Goal: Task Accomplishment & Management: Complete application form

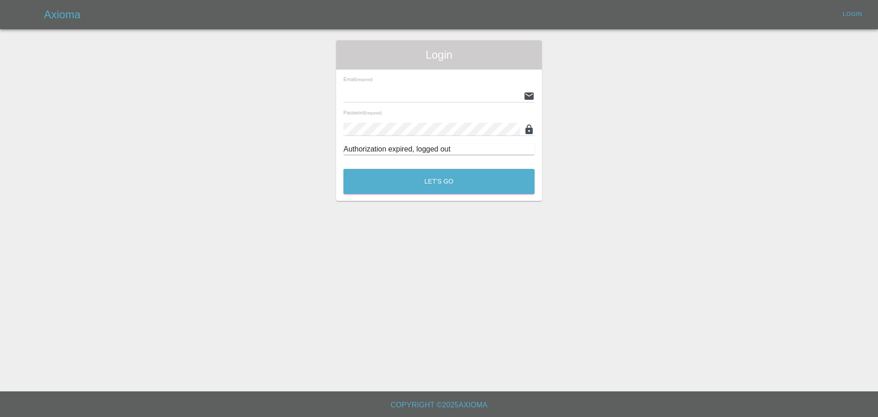
type input "[EMAIL_ADDRESS][PERSON_NAME][DOMAIN_NAME]"
click at [394, 191] on button "Let's Go" at bounding box center [439, 181] width 191 height 25
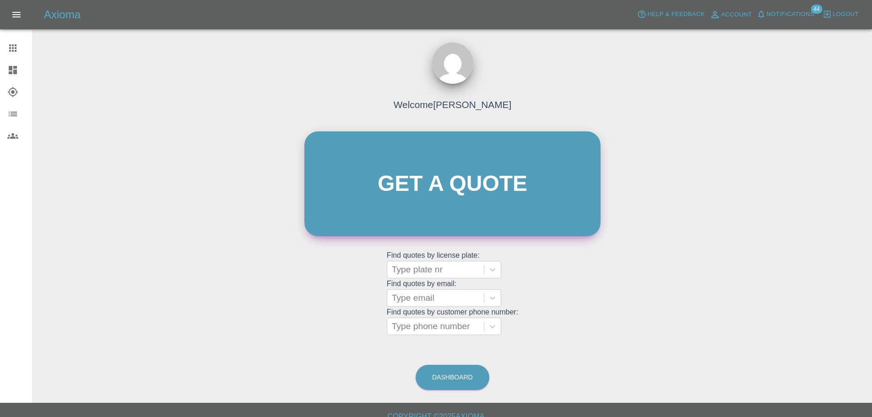
click at [385, 192] on link "Get a quote" at bounding box center [452, 183] width 296 height 105
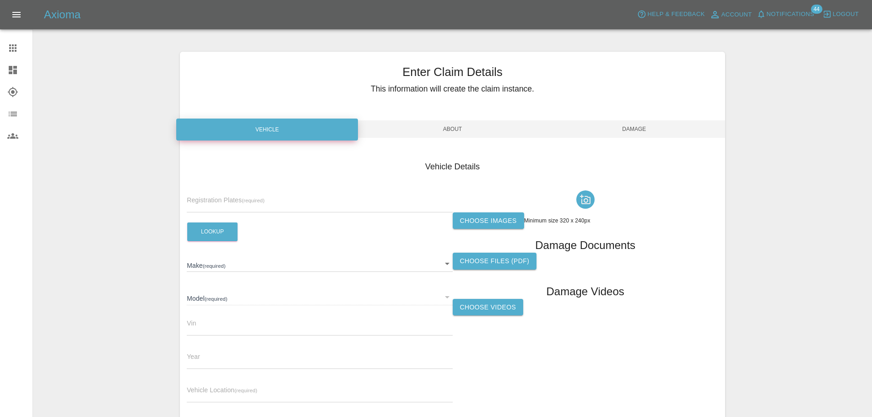
click at [237, 203] on input "text" at bounding box center [319, 205] width 265 height 13
click at [245, 201] on input "text" at bounding box center [319, 205] width 265 height 13
paste input "DT25VVU"
type input "DT25VVU"
click at [209, 235] on button "Lookup" at bounding box center [212, 231] width 50 height 19
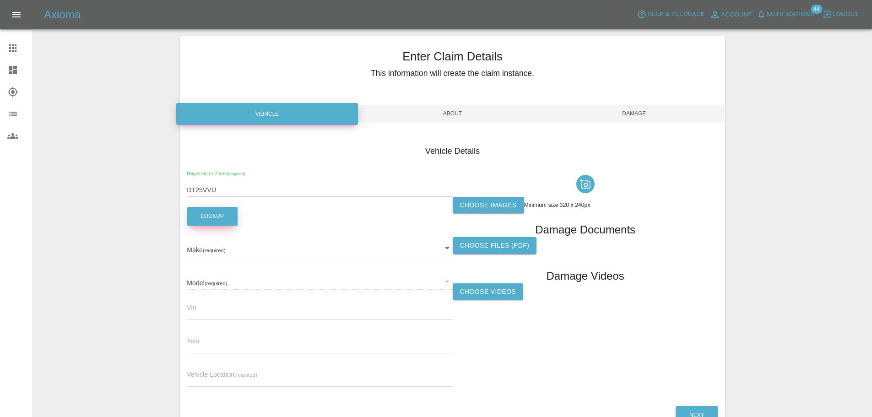
scroll to position [34, 0]
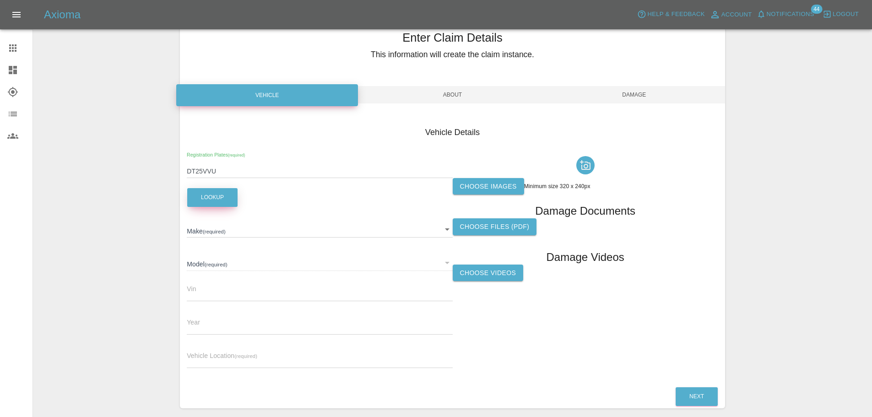
type input "JAECOO"
type input "7 DELUXE"
type input "[US_VEHICLE_IDENTIFICATION_NUMBER]"
type input "2025"
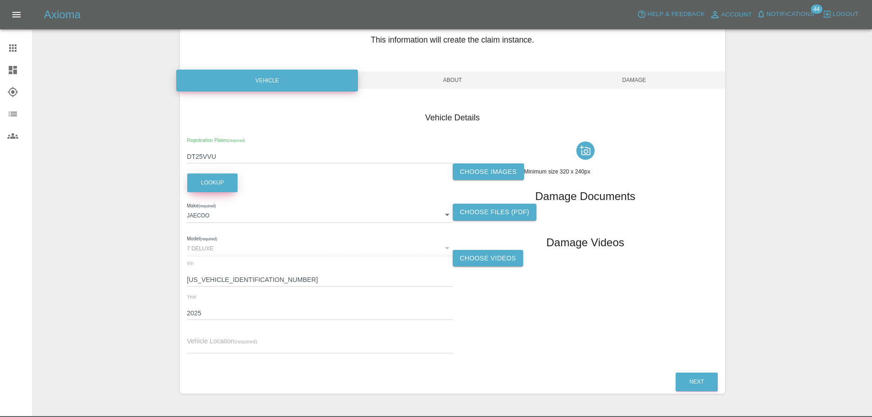
scroll to position [69, 0]
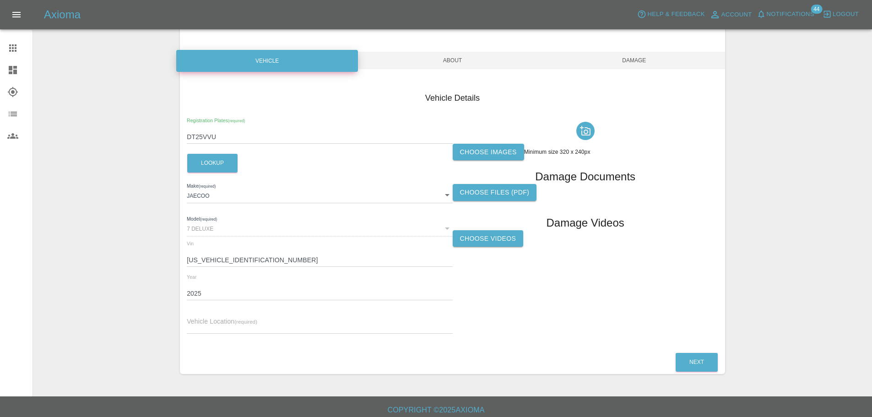
click at [217, 330] on input "text" at bounding box center [319, 326] width 265 height 13
paste input "[PERSON_NAME][STREET_ADDRESS][DEMOGRAPHIC_DATA][PERSON_NAME]"
type input "[PERSON_NAME][STREET_ADDRESS][DEMOGRAPHIC_DATA][PERSON_NAME]"
click at [494, 152] on label "Choose images" at bounding box center [487, 152] width 71 height 17
click at [0, 0] on input "Choose images" at bounding box center [0, 0] width 0 height 0
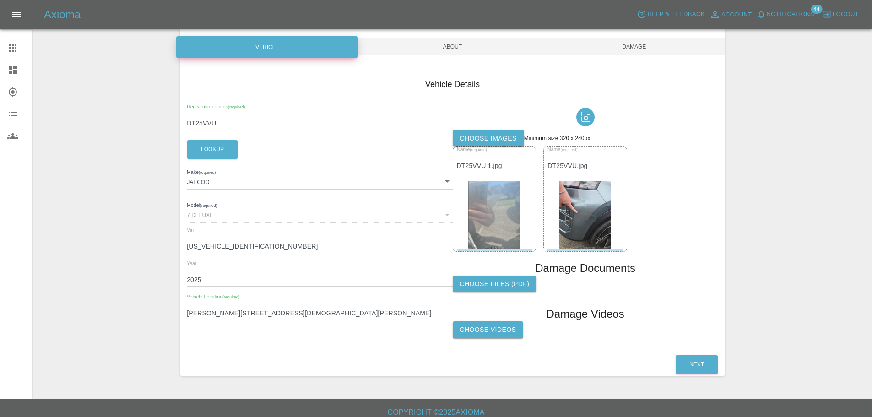
scroll to position [90, 0]
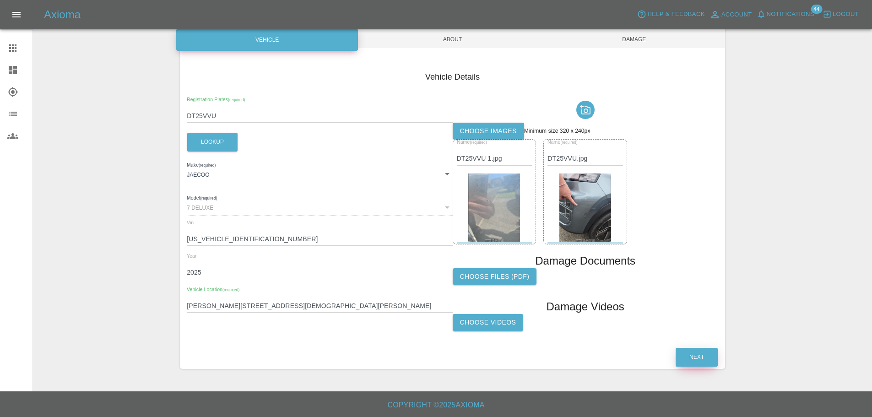
click at [689, 361] on button "Next" at bounding box center [696, 357] width 42 height 19
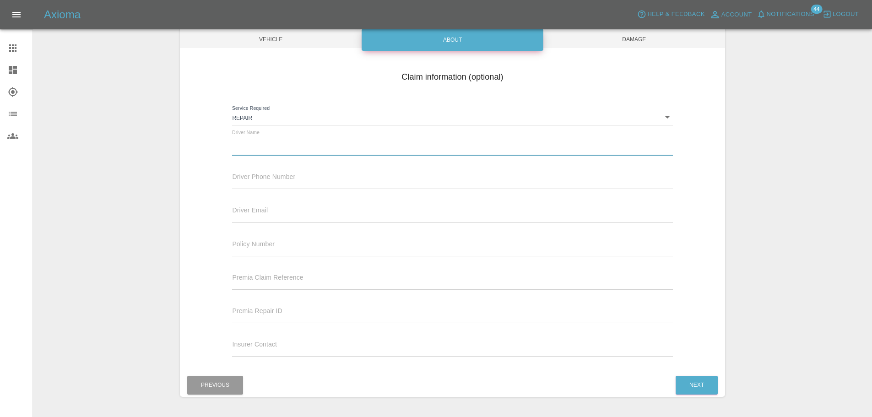
click at [248, 146] on input "text" at bounding box center [452, 148] width 440 height 13
paste input "[PERSON_NAME]"
type input "[PERSON_NAME]"
click at [305, 177] on input "text" at bounding box center [452, 182] width 440 height 13
paste input "07921088905"
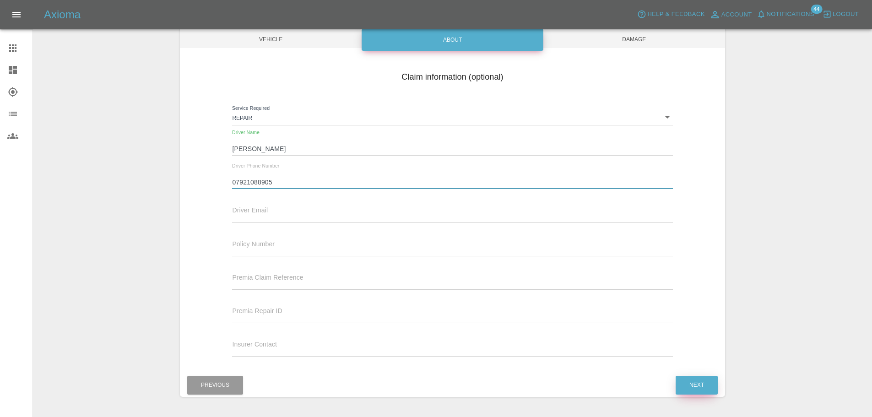
type input "07921088905"
click at [694, 387] on button "Next" at bounding box center [696, 385] width 42 height 19
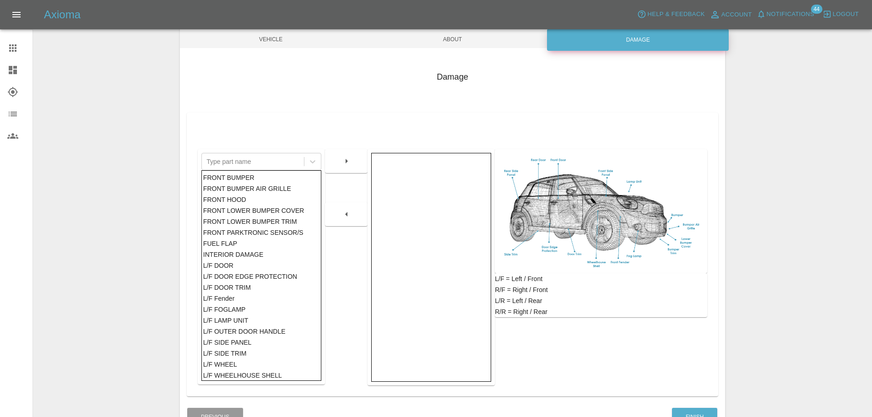
click at [237, 177] on div "FRONT BUMPER" at bounding box center [261, 177] width 117 height 11
click at [338, 165] on button "button" at bounding box center [346, 161] width 29 height 16
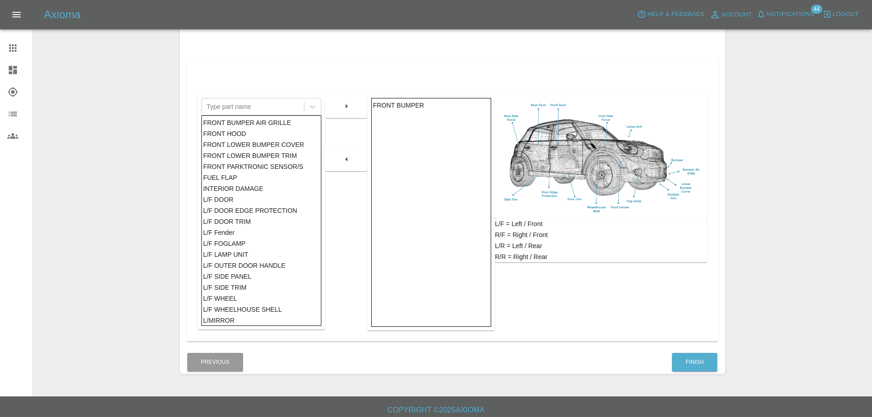
scroll to position [150, 0]
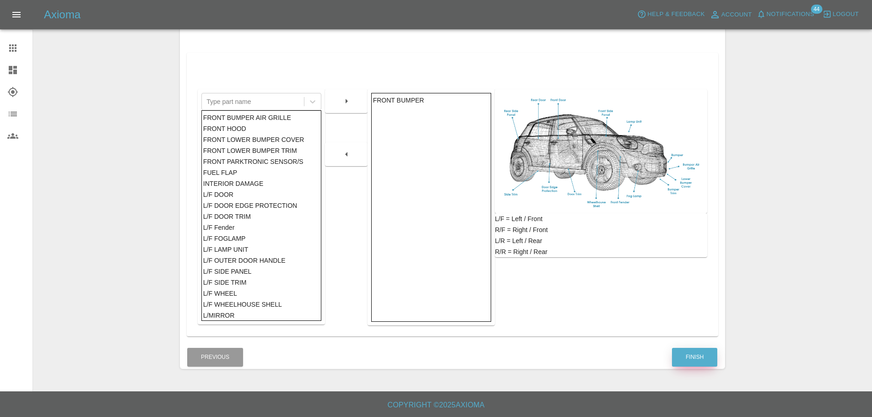
click at [690, 352] on button "Finish" at bounding box center [694, 357] width 45 height 19
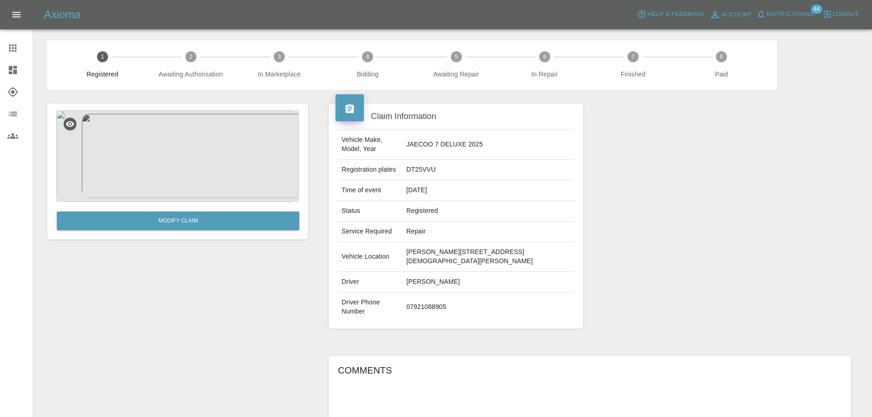
click at [13, 50] on icon at bounding box center [12, 47] width 7 height 7
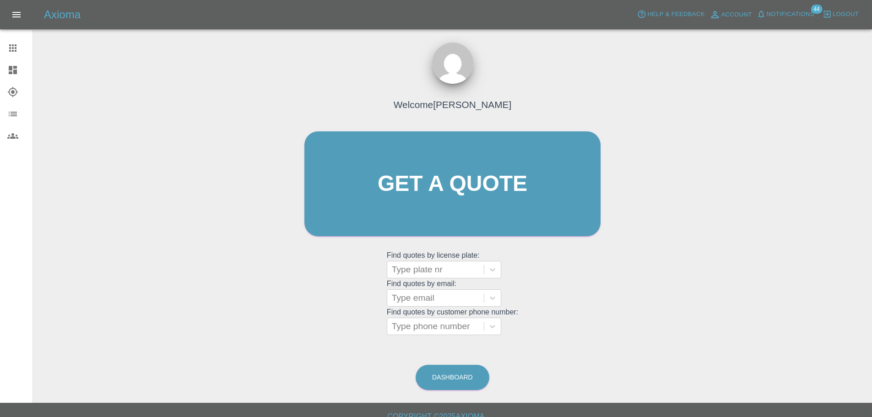
click at [14, 70] on icon at bounding box center [13, 70] width 8 height 8
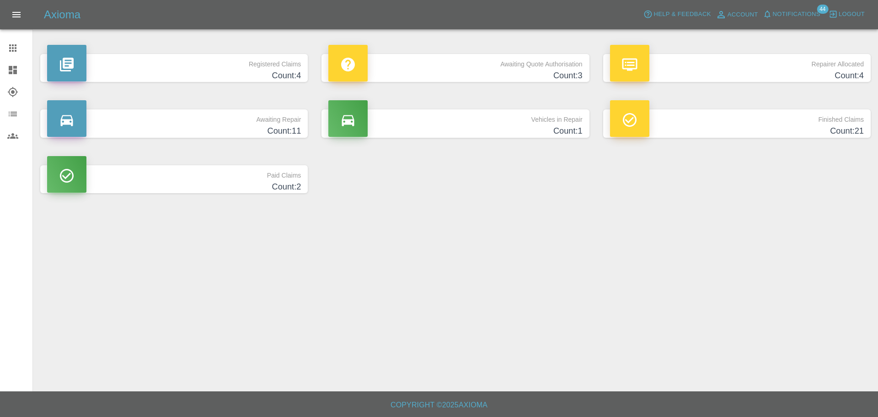
click at [488, 69] on p "Awaiting Quote Authorisation" at bounding box center [455, 62] width 254 height 16
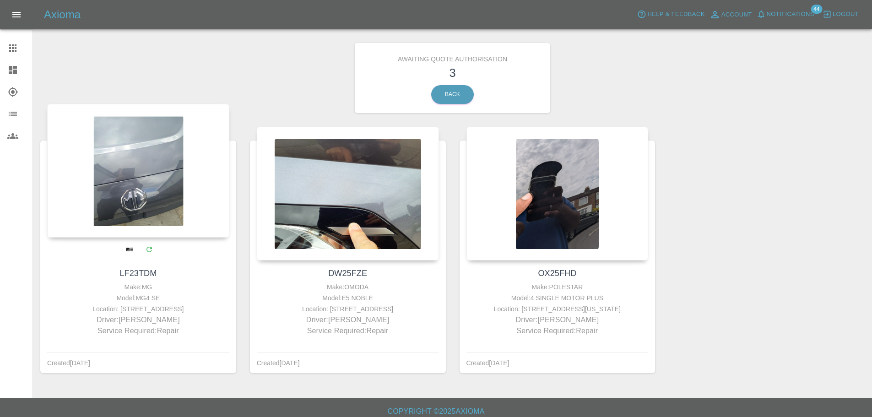
scroll to position [17, 0]
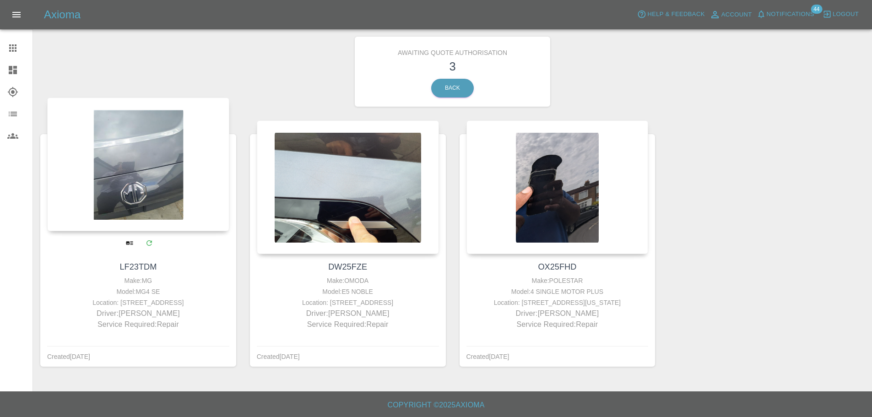
click at [169, 196] on div at bounding box center [138, 164] width 182 height 134
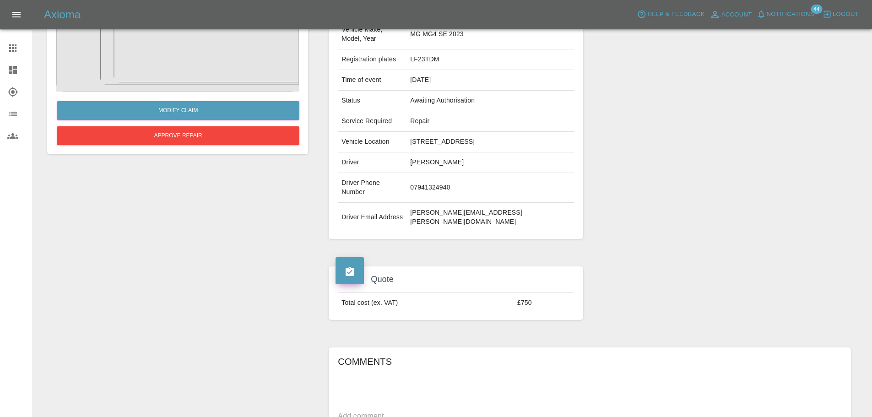
scroll to position [114, 0]
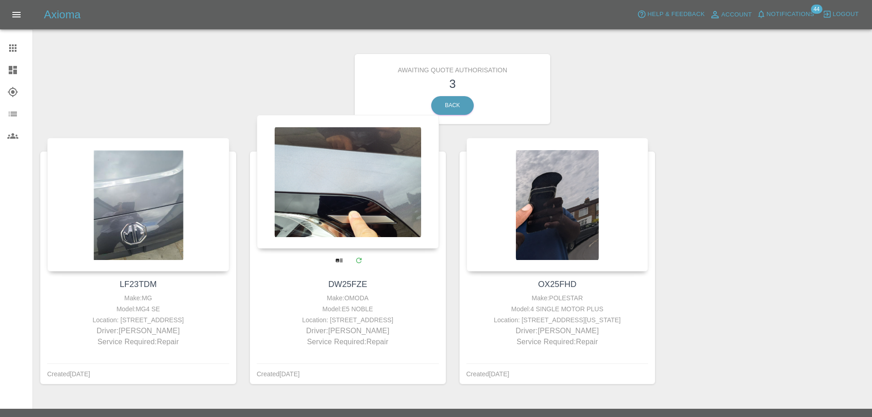
click at [386, 212] on div at bounding box center [348, 182] width 182 height 134
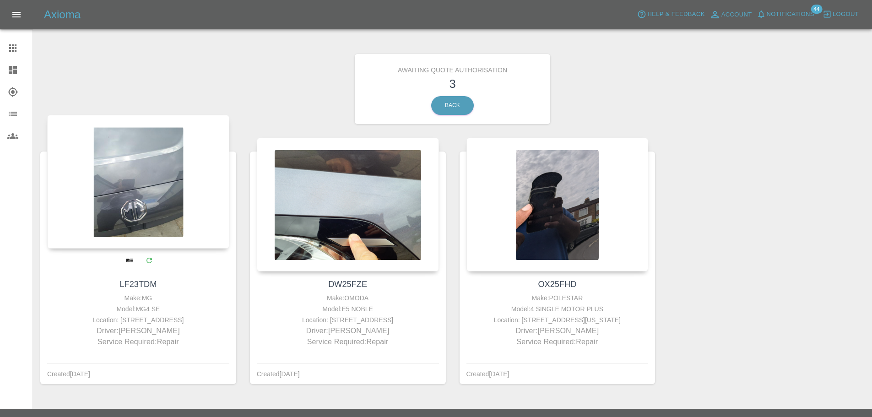
click at [105, 204] on div at bounding box center [138, 182] width 182 height 134
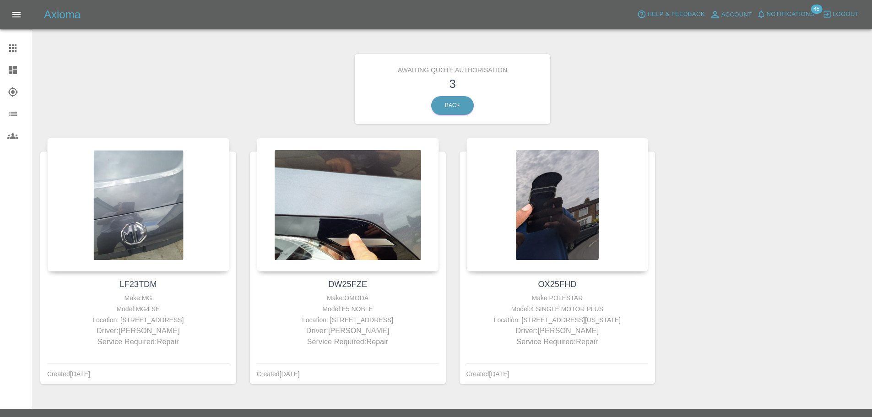
click at [6, 70] on link "Dashboard" at bounding box center [16, 70] width 32 height 22
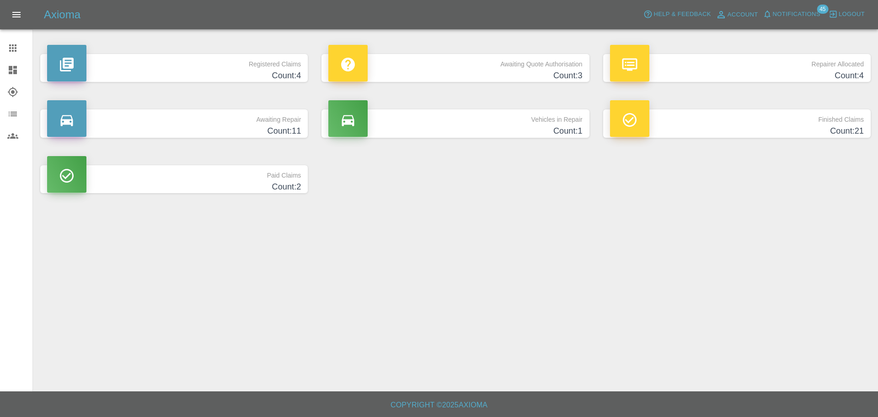
click at [18, 46] on div at bounding box center [20, 48] width 26 height 11
